Goal: Transaction & Acquisition: Obtain resource

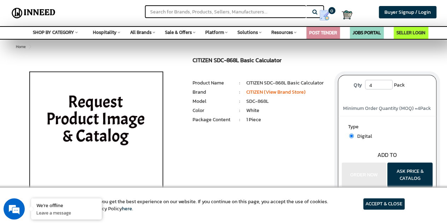
click at [394, 204] on article "ACCEPT & CLOSE" at bounding box center [383, 203] width 41 height 11
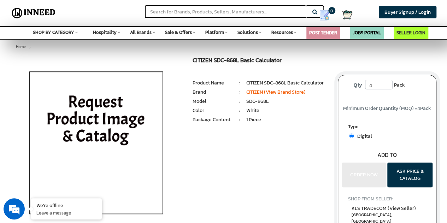
click at [374, 88] on input "4" at bounding box center [379, 85] width 28 height 10
drag, startPoint x: 374, startPoint y: 88, endPoint x: 362, endPoint y: 87, distance: 12.4
click at [362, 87] on p "Qty 4 Pack" at bounding box center [387, 85] width 85 height 11
type input "20"
click at [289, 164] on div "CITIZEN SDC-868L Basic Calculator MRP: ₹ 0.00 Unit Selling Price: ₹ 0.00 ( ₹ 0.…" at bounding box center [223, 155] width 437 height 196
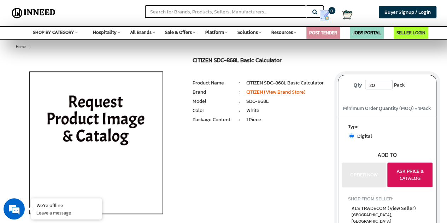
click at [412, 174] on button "ASK PRICE & CATALOG" at bounding box center [410, 175] width 45 height 25
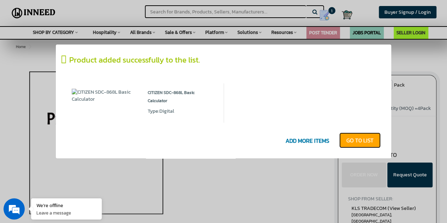
click at [361, 141] on link "GO T0 LIST" at bounding box center [359, 141] width 41 height 16
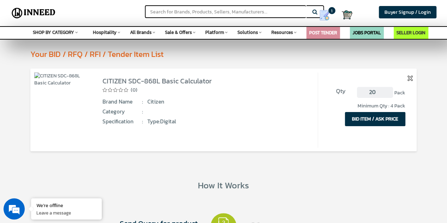
click at [384, 118] on button "BID ITEM / ASK PRICE" at bounding box center [375, 119] width 60 height 14
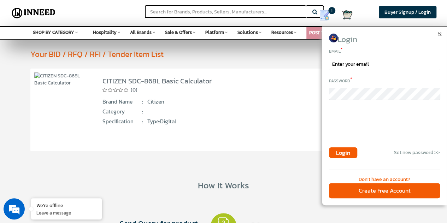
click at [441, 35] on img at bounding box center [440, 35] width 4 height 4
